Goal: Use online tool/utility: Utilize a website feature to perform a specific function

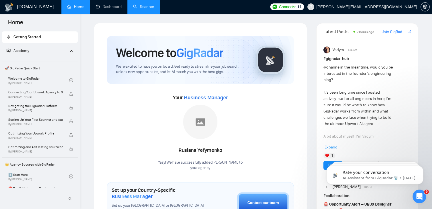
click at [136, 8] on link "Scanner" at bounding box center [143, 6] width 21 height 5
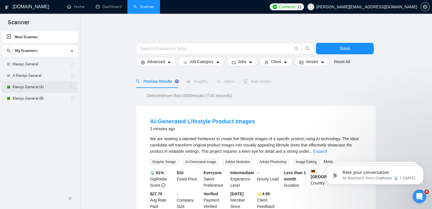
click at [52, 89] on link "Klaviyo General (A)" at bounding box center [40, 86] width 54 height 11
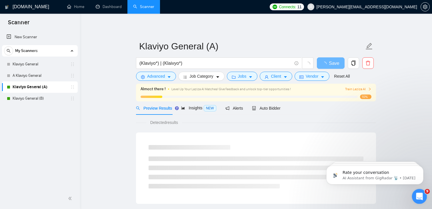
click at [418, 199] on icon "Open Intercom Messenger" at bounding box center [418, 195] width 9 height 9
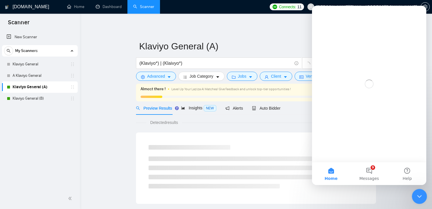
click at [418, 199] on icon "Close Intercom Messenger" at bounding box center [418, 195] width 7 height 7
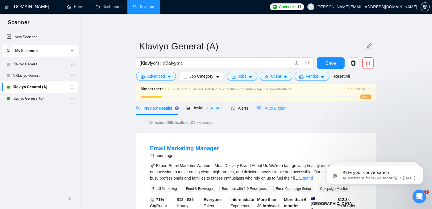
click at [272, 106] on span "Auto Bidder" at bounding box center [271, 108] width 28 height 5
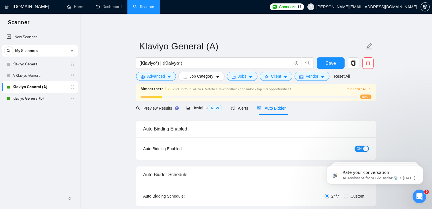
radio input "false"
radio input "true"
checkbox input "true"
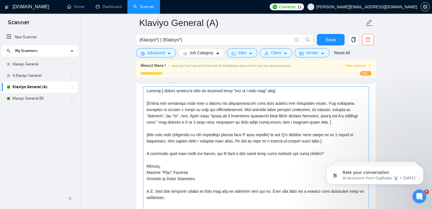
scroll to position [761, 0]
click at [248, 99] on textarea "Cover letter template:" at bounding box center [256, 150] width 226 height 129
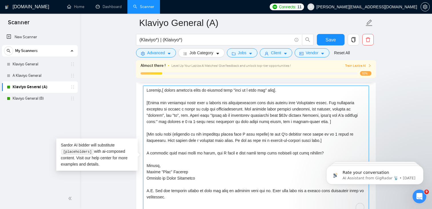
click at [248, 99] on textarea "Cover letter template:" at bounding box center [256, 150] width 226 height 129
